Goal: Book appointment/travel/reservation

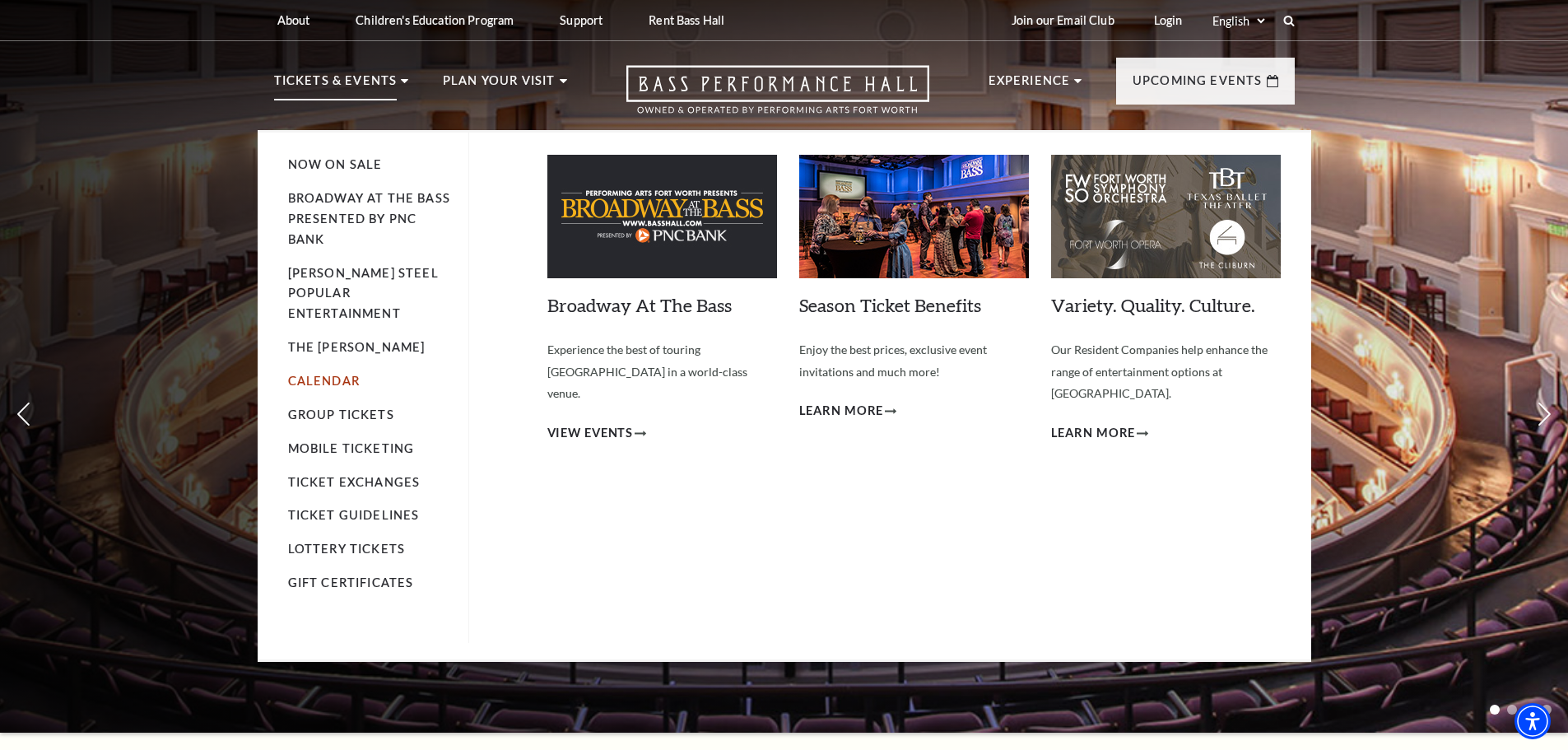
click at [345, 374] on link "Calendar" at bounding box center [324, 380] width 72 height 14
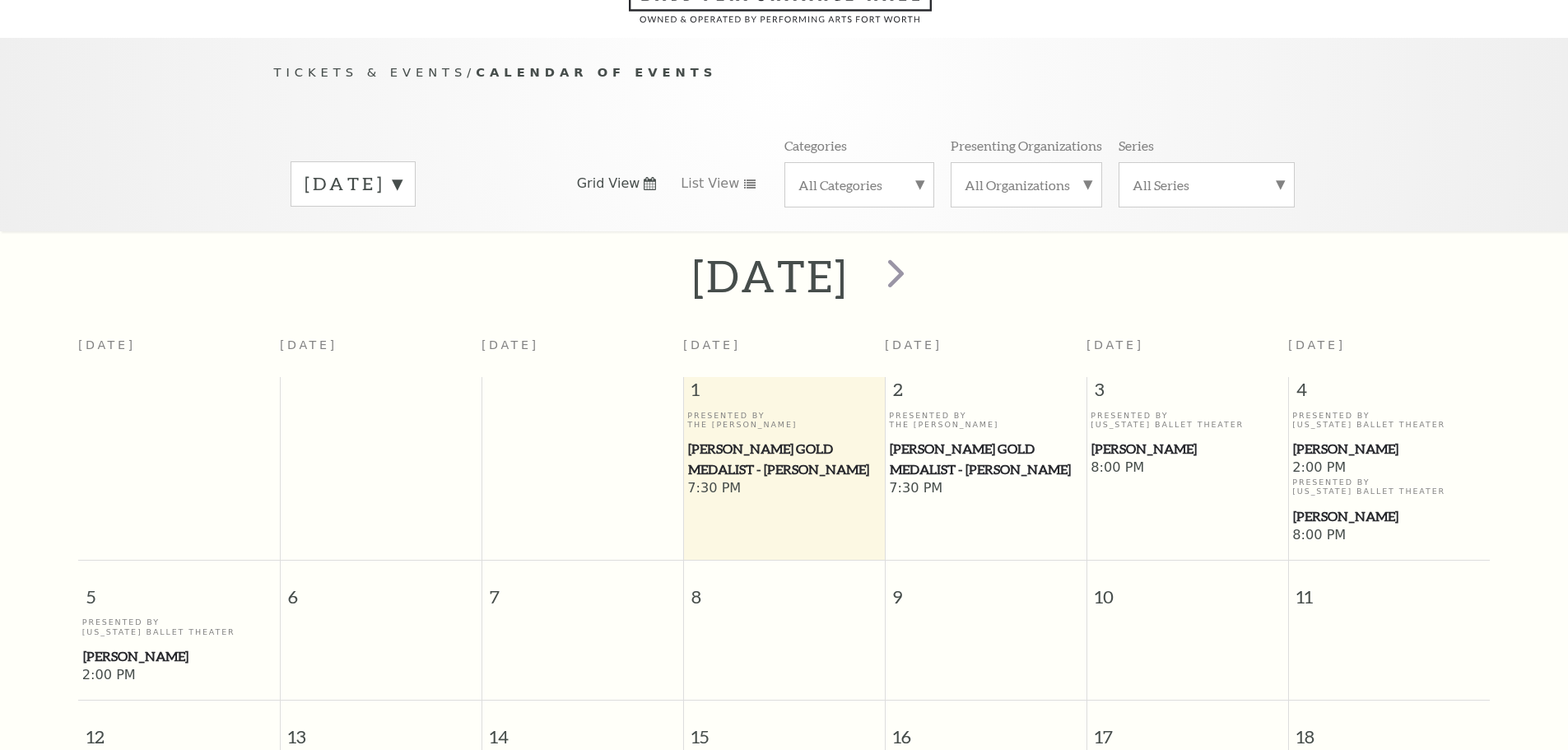
scroll to position [146, 0]
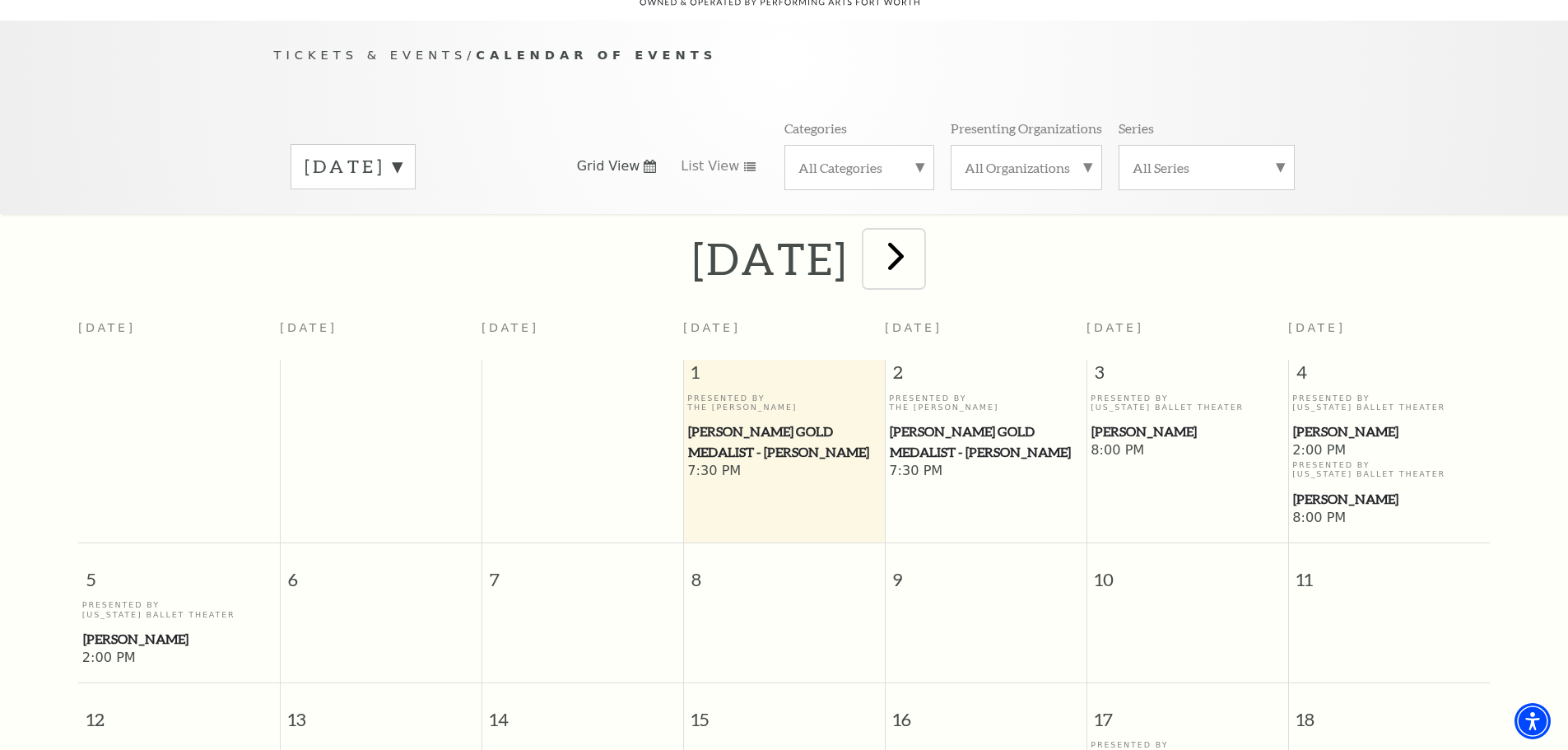
click at [920, 254] on span "next" at bounding box center [896, 255] width 47 height 47
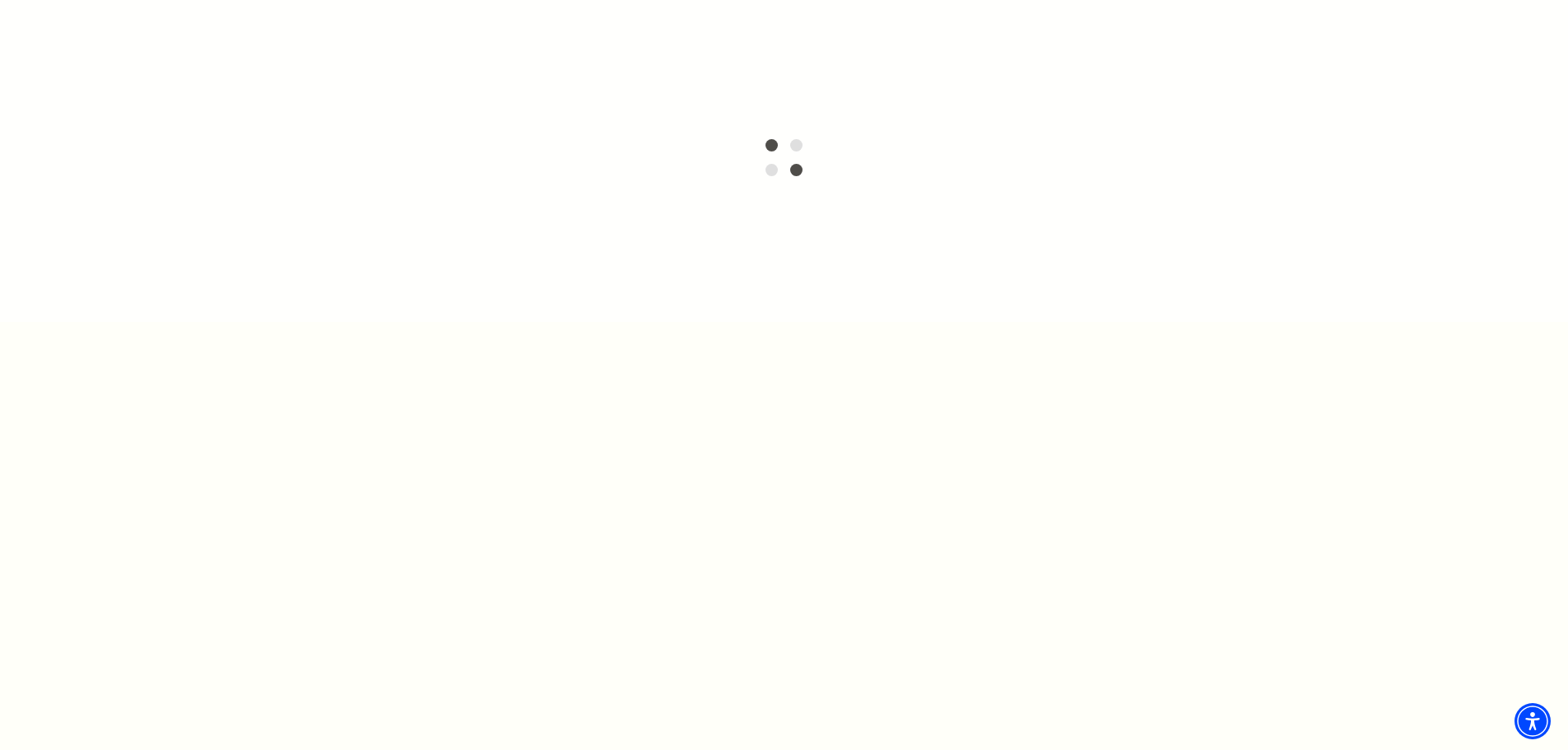
scroll to position [0, 0]
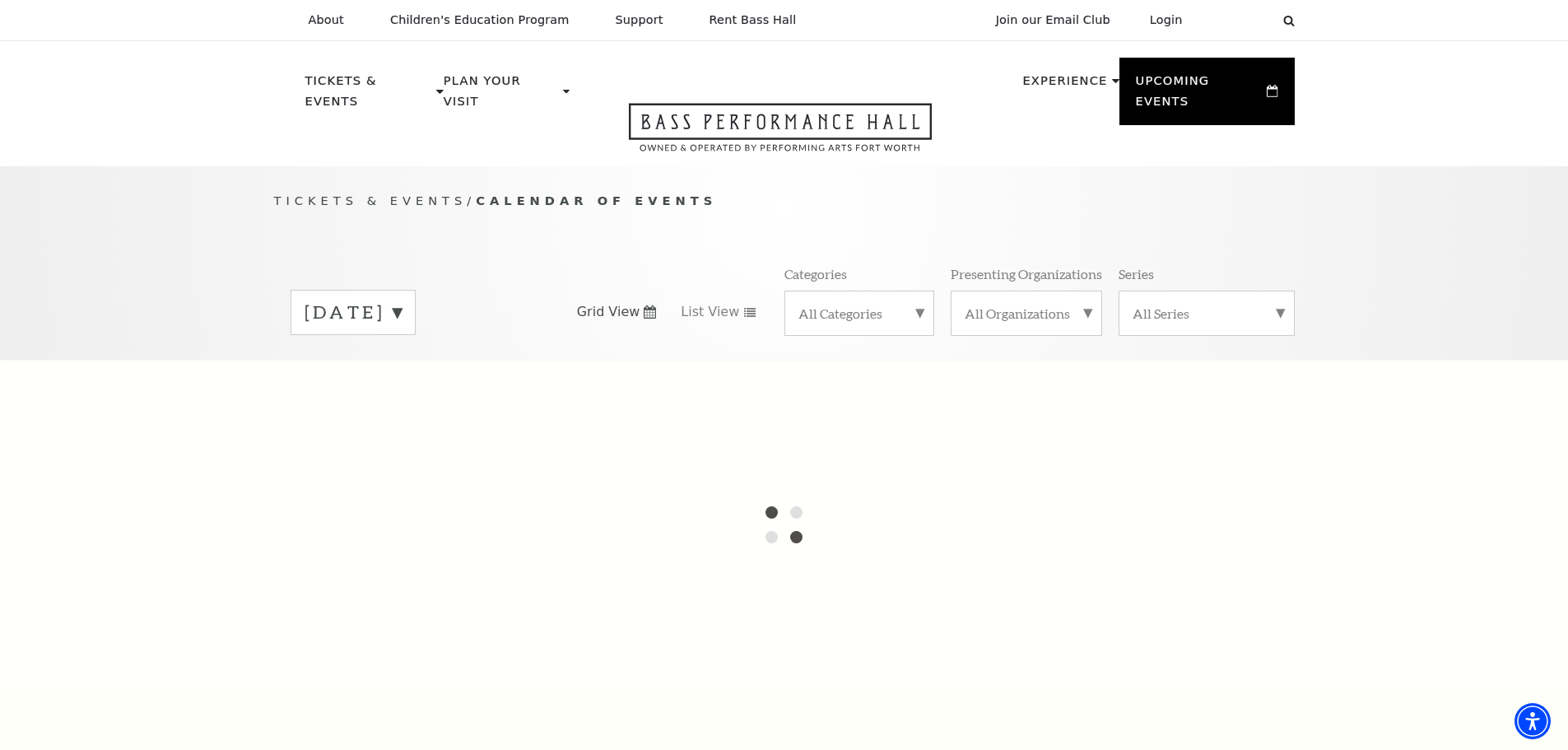
click at [416, 290] on div "[DATE]" at bounding box center [353, 312] width 125 height 45
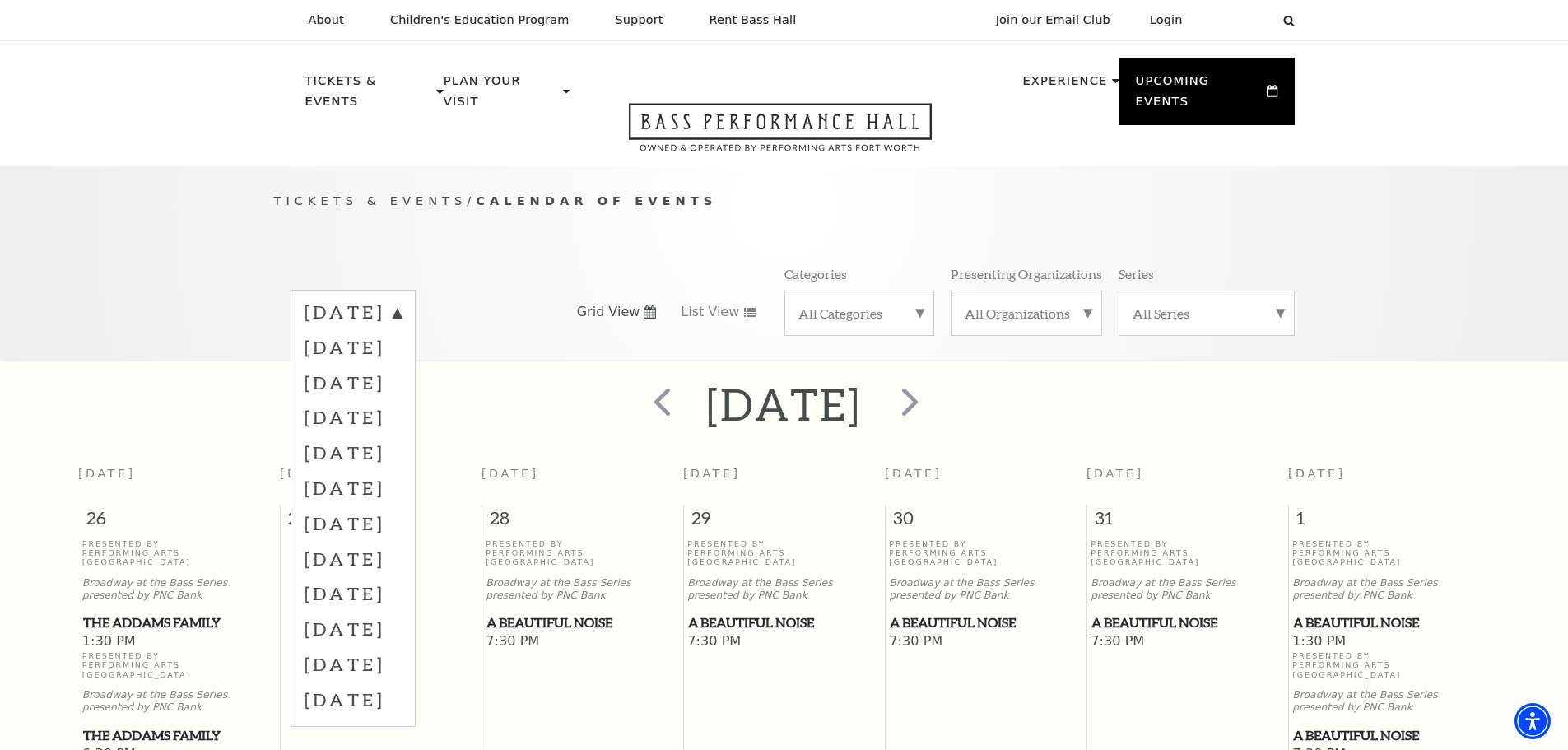
scroll to position [146, 0]
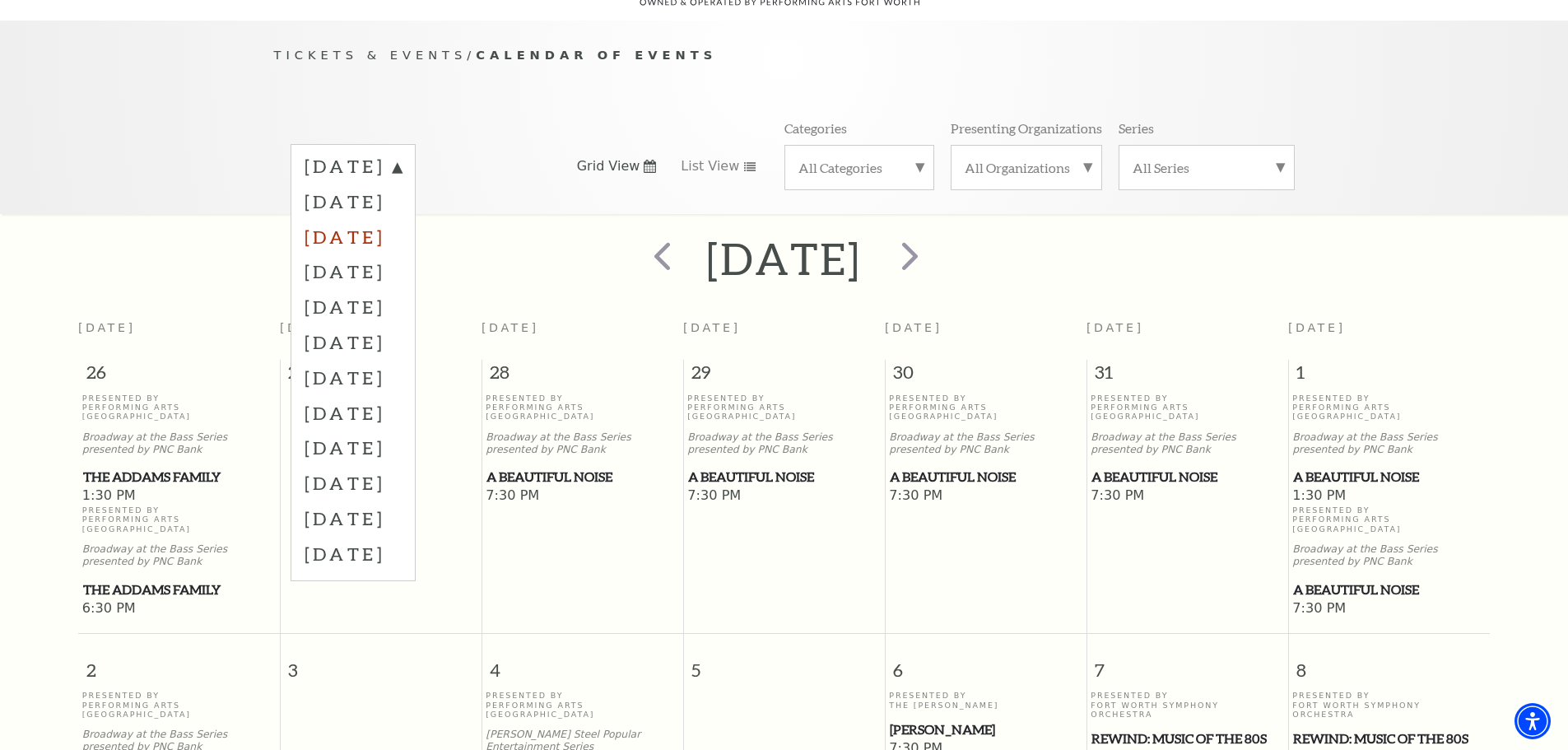
click at [401, 227] on label "[DATE]" at bounding box center [352, 236] width 97 height 36
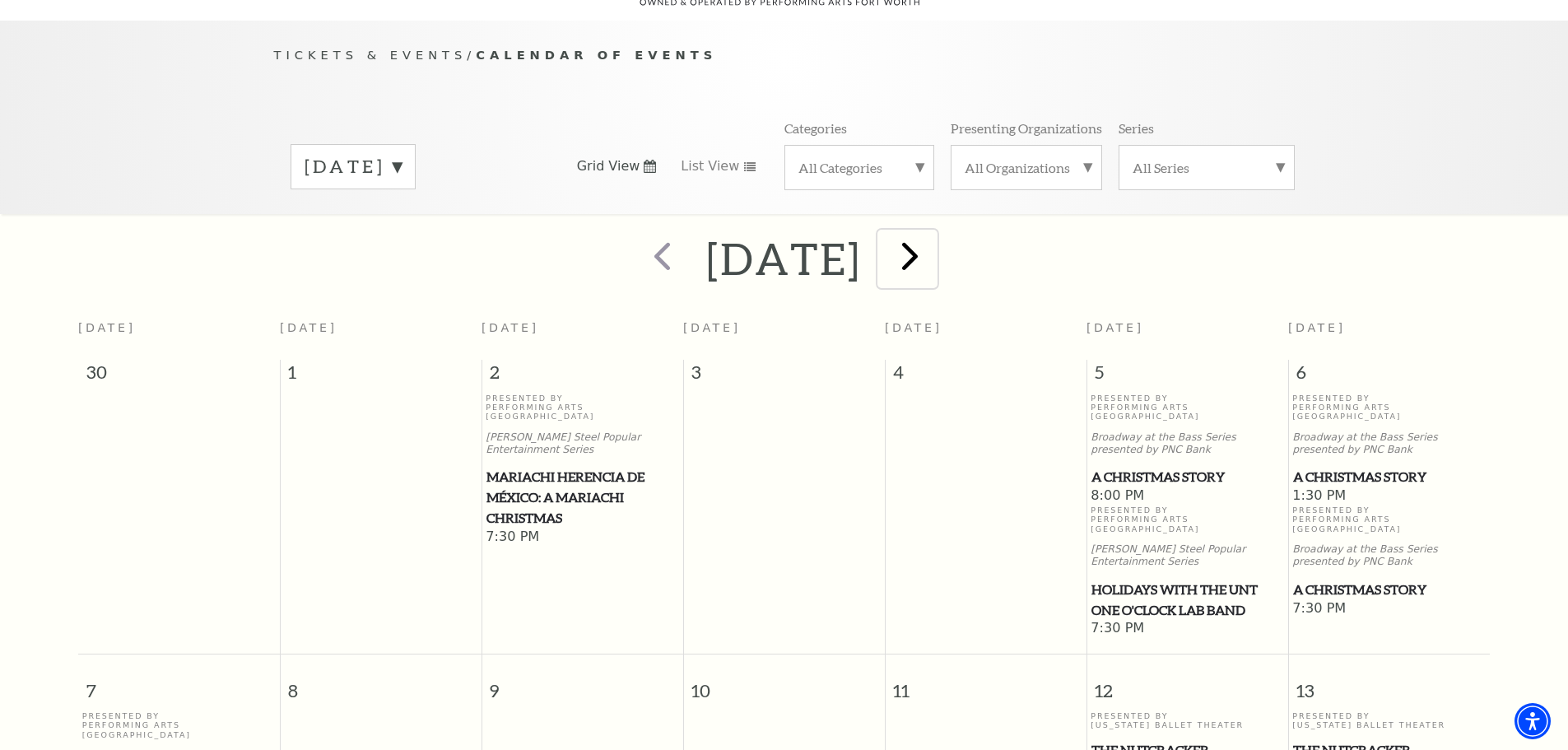
click at [933, 238] on span "next" at bounding box center [909, 255] width 47 height 47
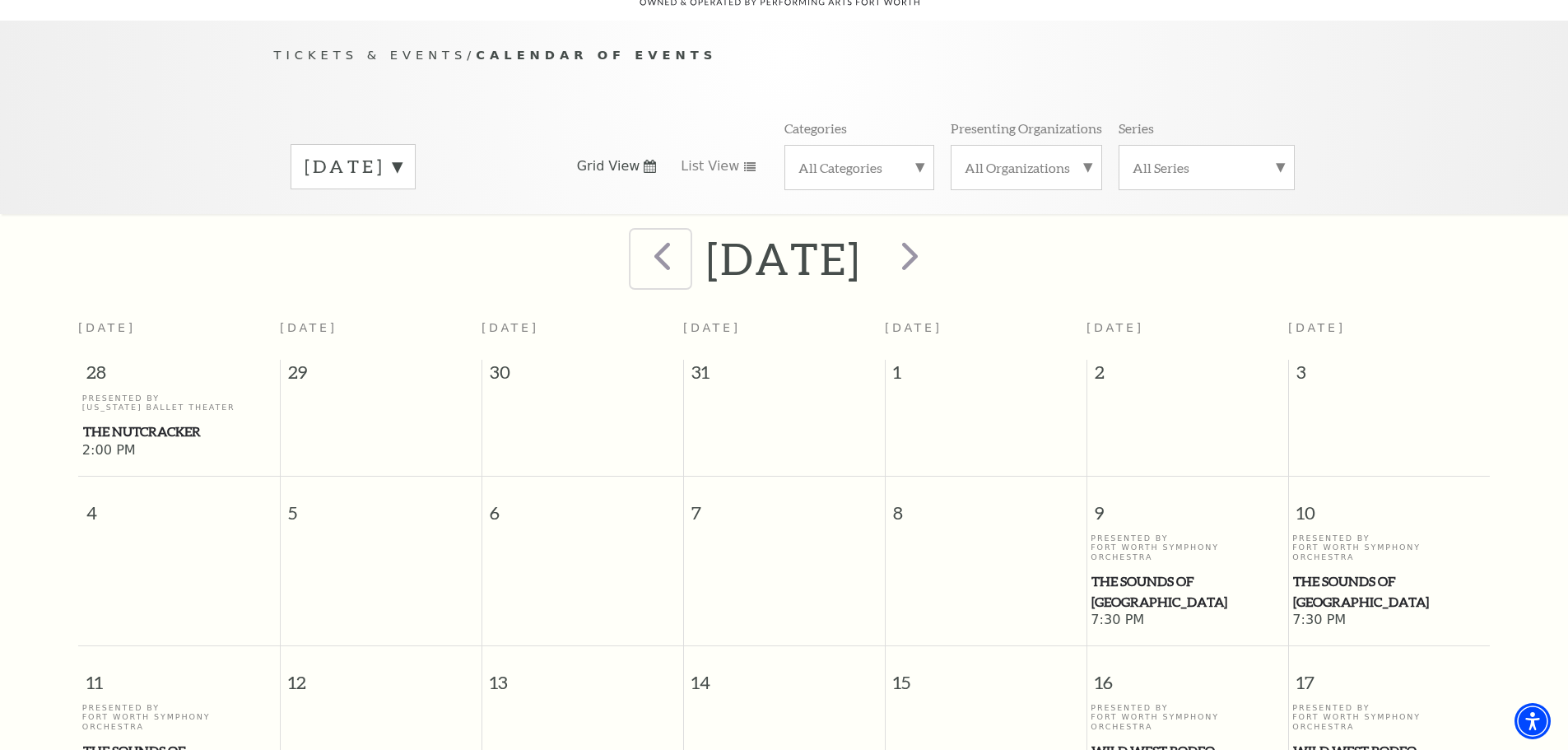
click at [639, 239] on span "prev" at bounding box center [662, 255] width 47 height 47
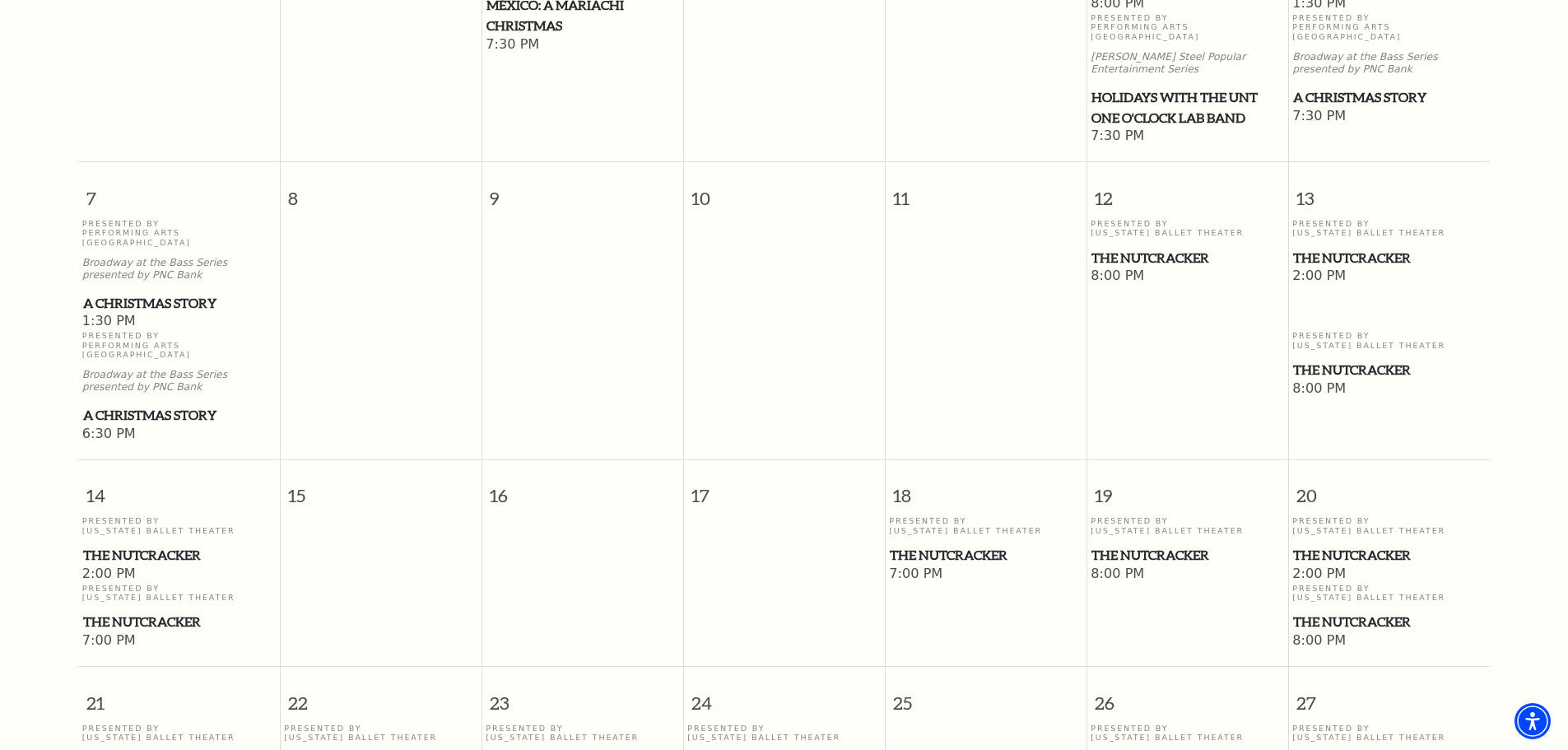
scroll to position [641, 0]
click at [1360, 609] on span "The Nutcracker" at bounding box center [1389, 618] width 192 height 20
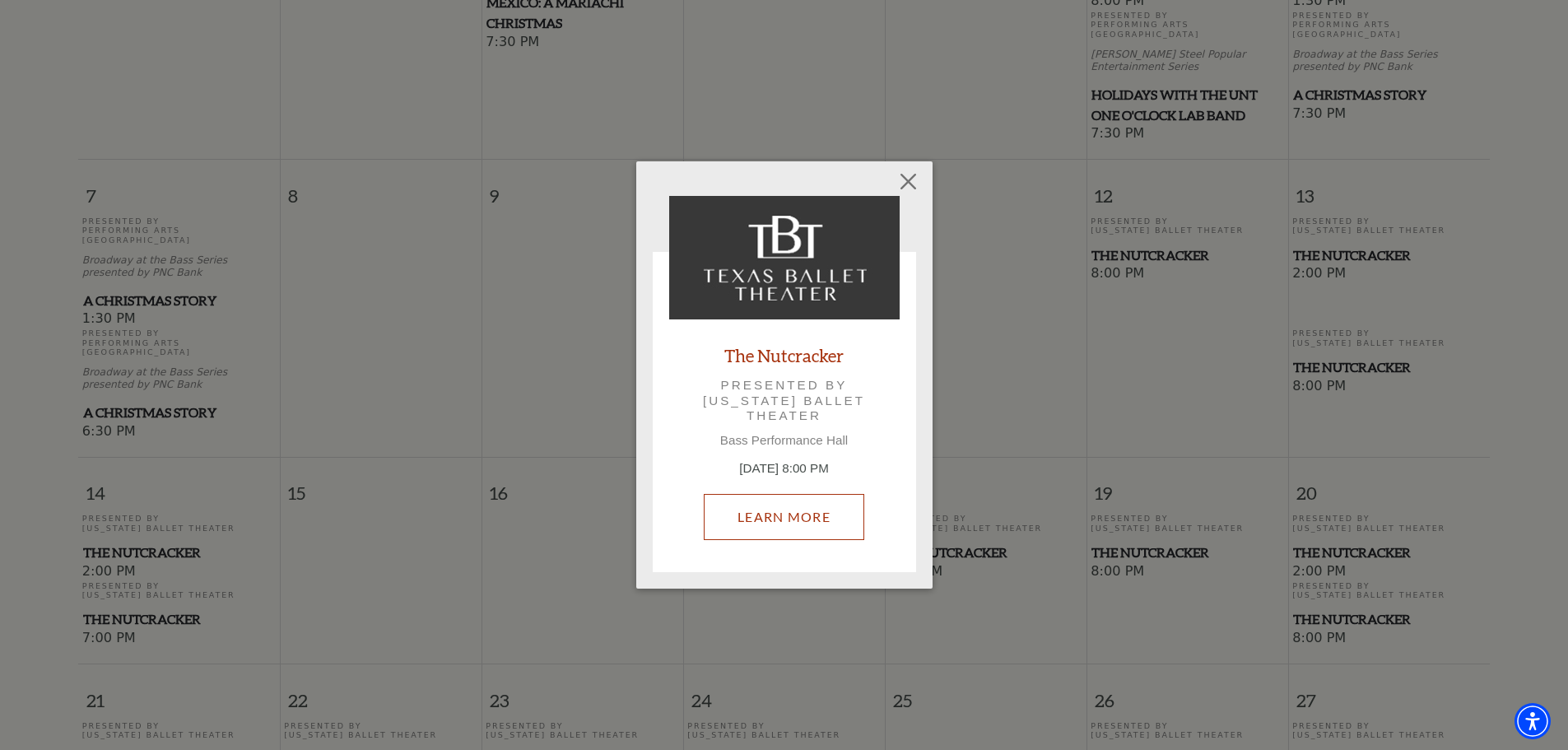
click at [763, 519] on link "Learn More" at bounding box center [784, 517] width 160 height 46
